Goal: Task Accomplishment & Management: Manage account settings

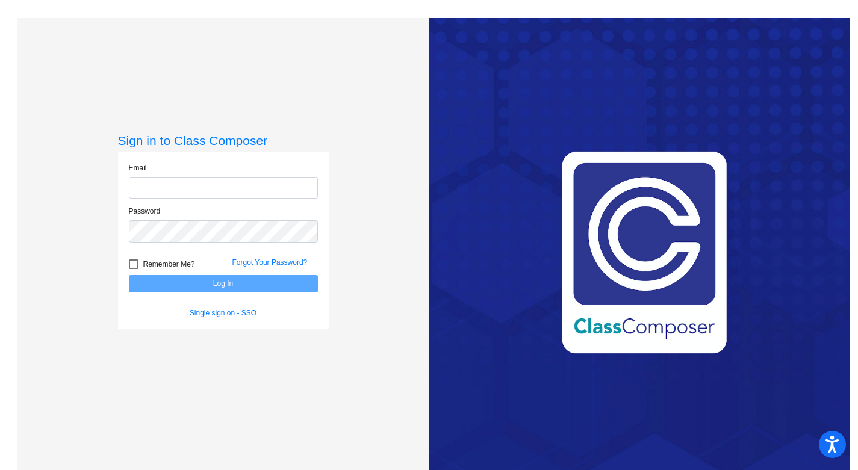
type input "[EMAIL_ADDRESS][DOMAIN_NAME]"
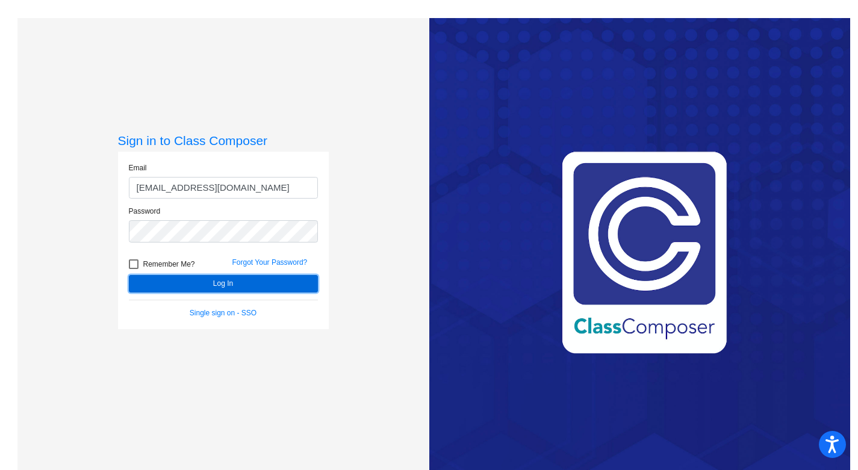
click at [248, 286] on button "Log In" at bounding box center [223, 283] width 189 height 17
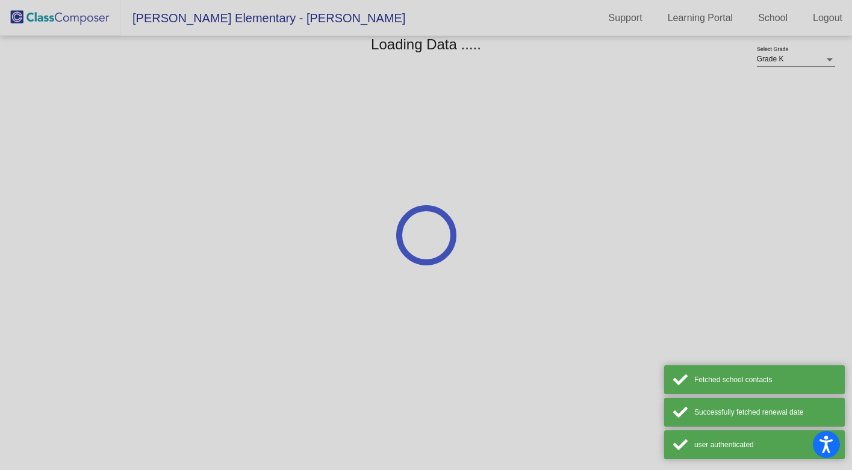
click at [249, 286] on div at bounding box center [426, 235] width 852 height 470
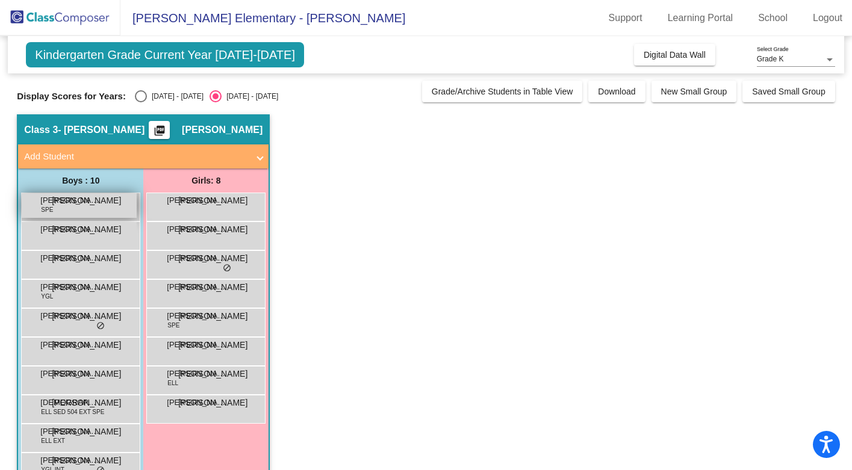
click at [63, 209] on div "[PERSON_NAME] SPE JA lock do_not_disturb_alt" at bounding box center [79, 205] width 115 height 25
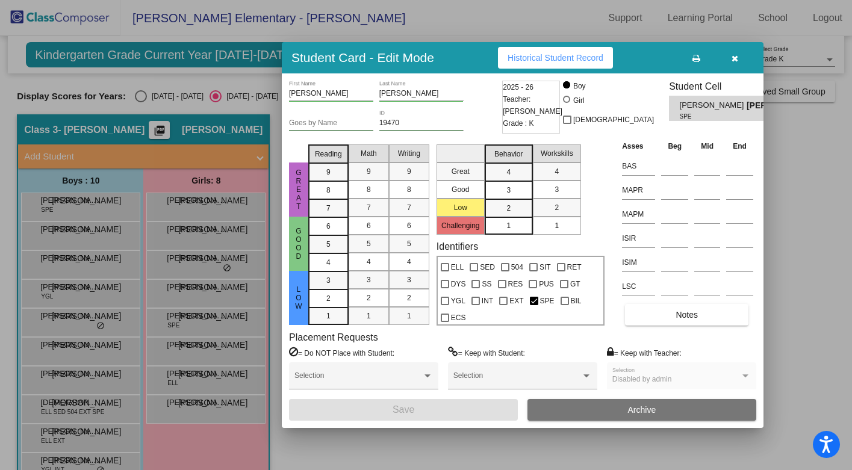
click at [739, 61] on button "button" at bounding box center [734, 58] width 39 height 22
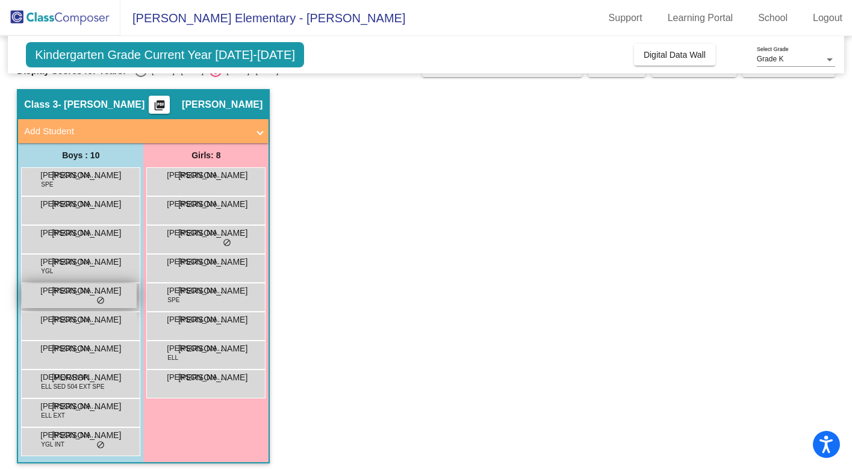
scroll to position [26, 0]
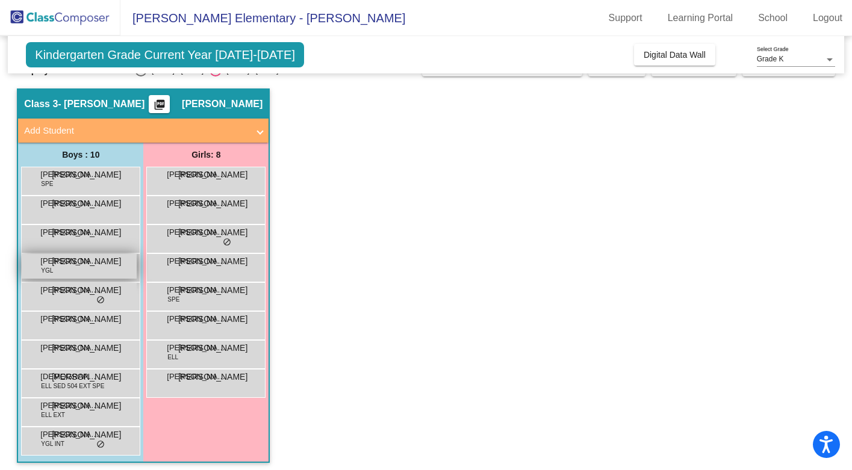
click at [70, 267] on span "[PERSON_NAME]" at bounding box center [70, 261] width 60 height 12
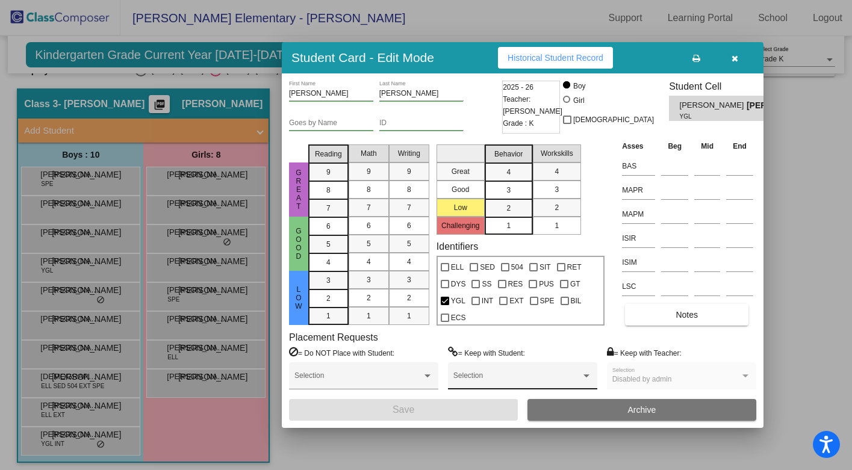
scroll to position [0, 0]
click at [536, 300] on label "SPE" at bounding box center [542, 301] width 25 height 14
click at [534, 305] on input "SPE" at bounding box center [533, 305] width 1 height 1
checkbox input "true"
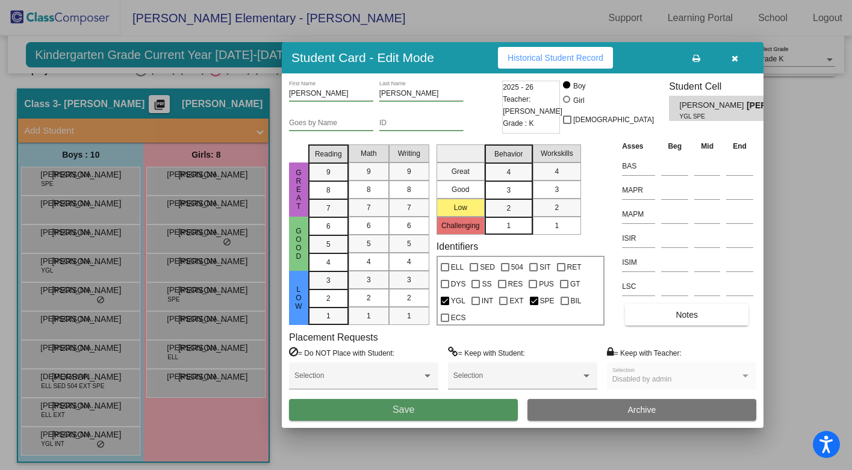
click at [463, 409] on button "Save" at bounding box center [403, 410] width 229 height 22
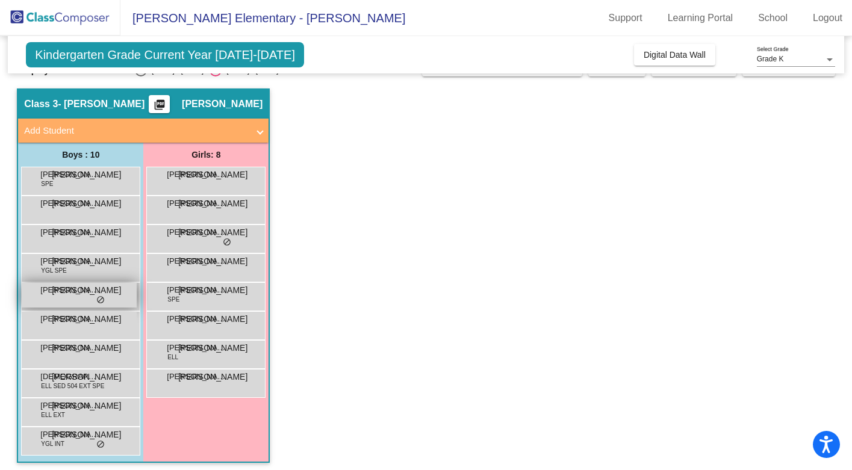
click at [62, 300] on div "[PERSON_NAME] JA lock do_not_disturb_alt" at bounding box center [79, 295] width 115 height 25
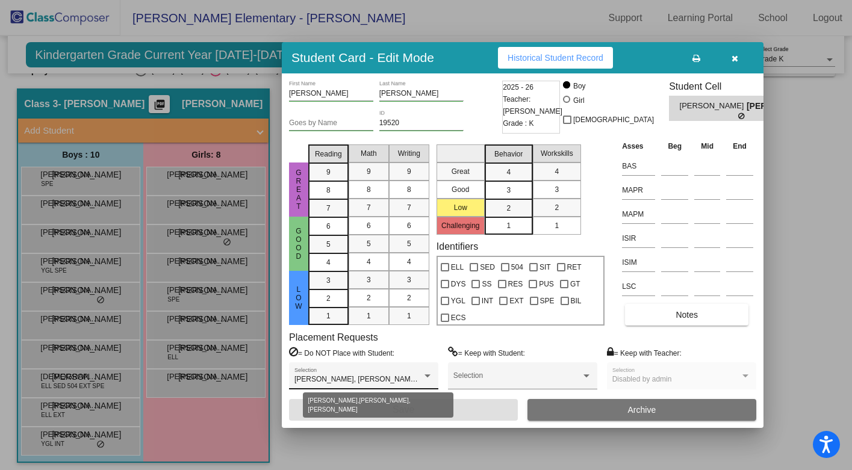
click at [429, 373] on div at bounding box center [427, 376] width 11 height 8
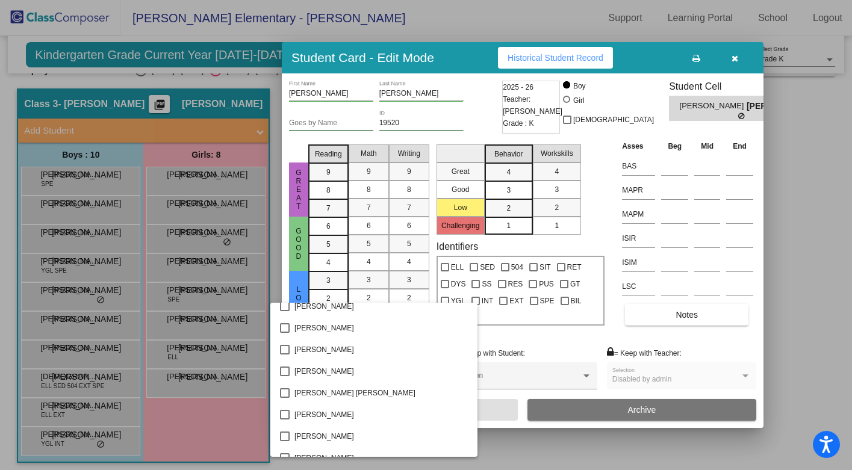
scroll to position [3980, 0]
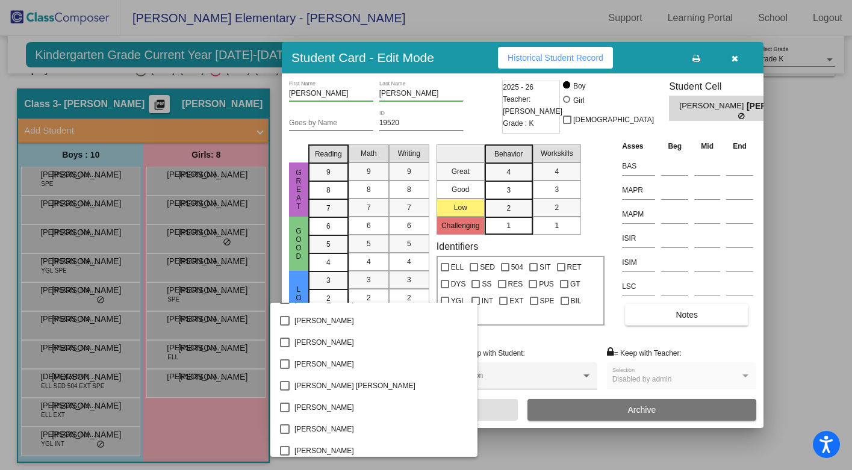
click at [572, 351] on div at bounding box center [426, 235] width 852 height 470
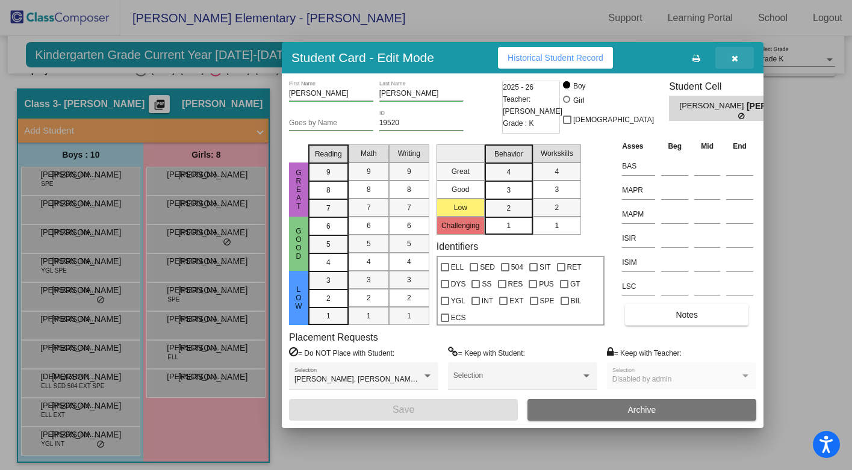
drag, startPoint x: 733, startPoint y: 60, endPoint x: 695, endPoint y: 64, distance: 38.2
click at [733, 60] on icon "button" at bounding box center [734, 58] width 7 height 8
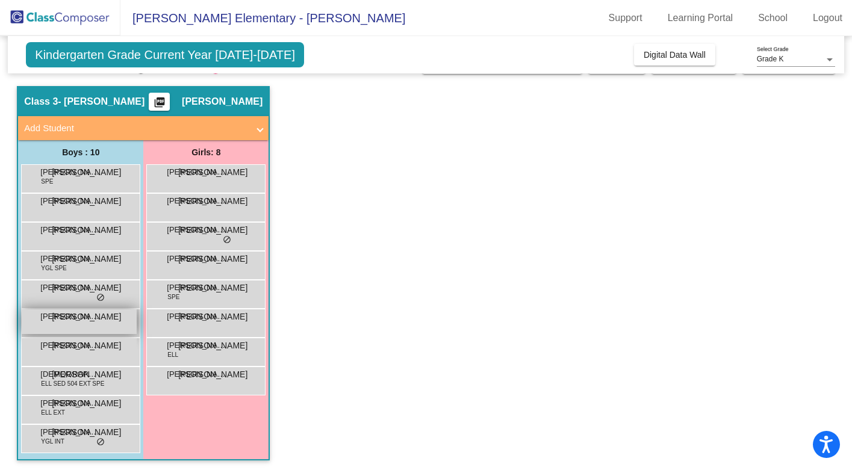
scroll to position [28, 0]
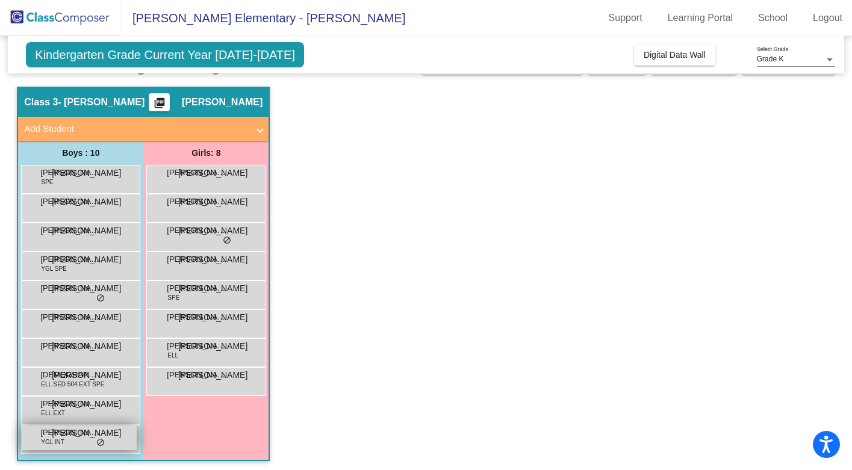
click at [73, 442] on div "[PERSON_NAME] YGL INT JA lock do_not_disturb_alt" at bounding box center [79, 438] width 115 height 25
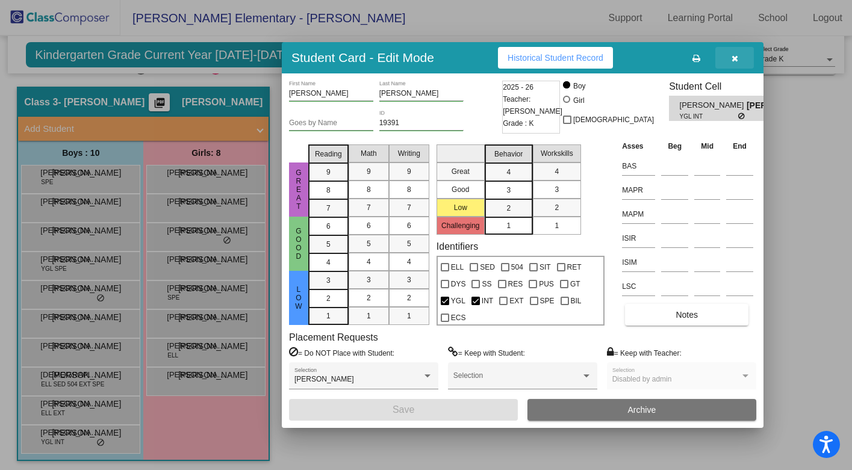
click at [733, 56] on icon "button" at bounding box center [734, 58] width 7 height 8
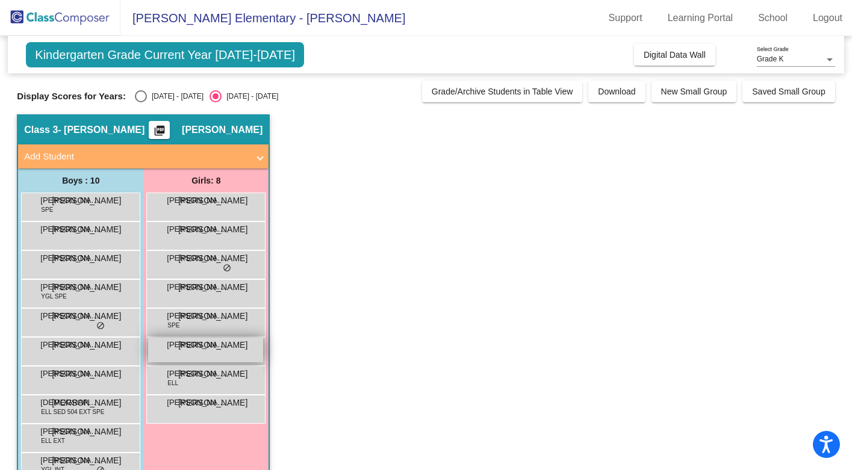
scroll to position [31, 0]
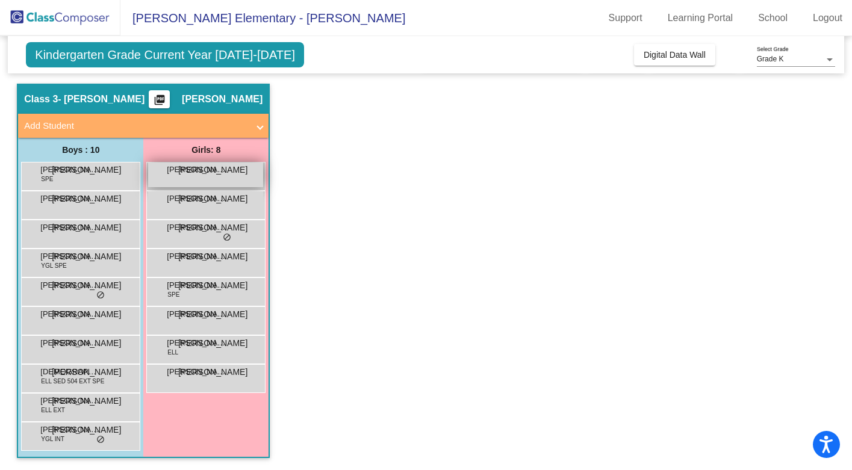
click at [176, 179] on div "[PERSON_NAME] lock do_not_disturb_alt" at bounding box center [205, 175] width 115 height 25
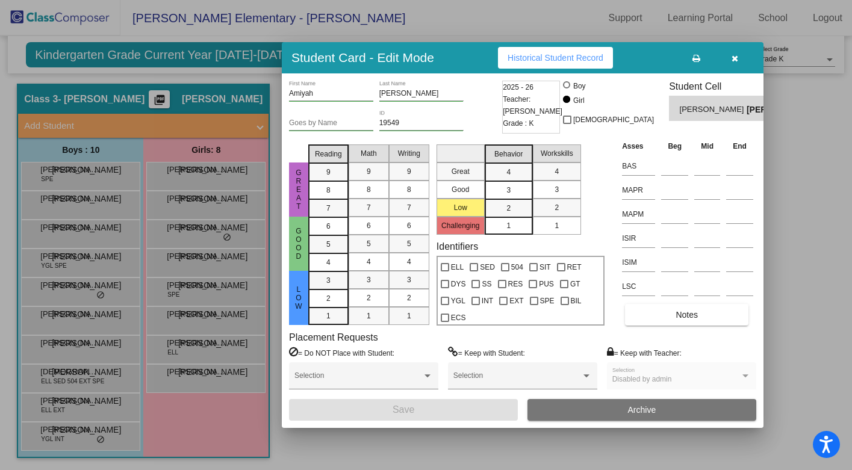
click at [735, 56] on icon "button" at bounding box center [734, 58] width 7 height 8
